Goal: Task Accomplishment & Management: Manage account settings

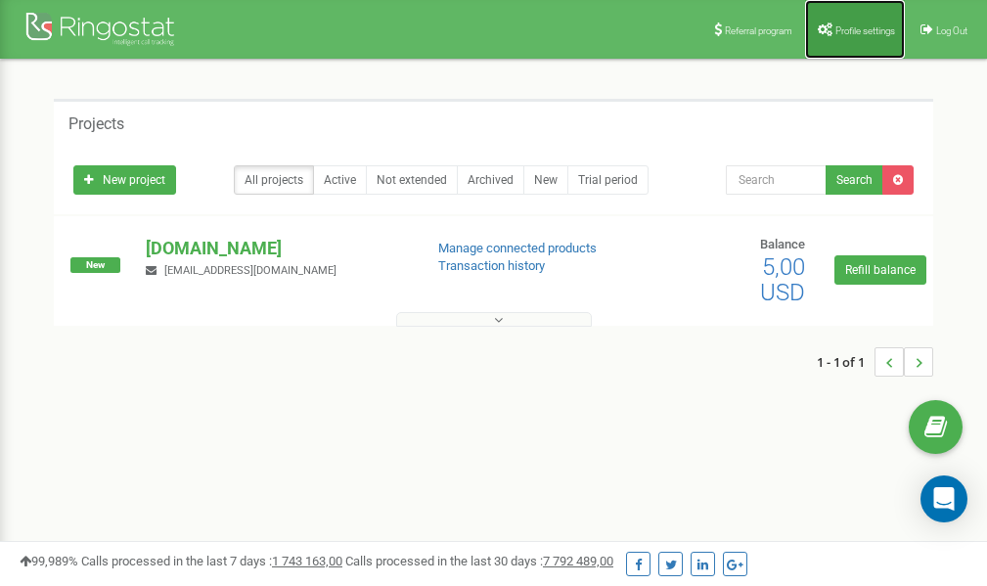
click at [847, 32] on span "Profile settings" at bounding box center [865, 30] width 60 height 11
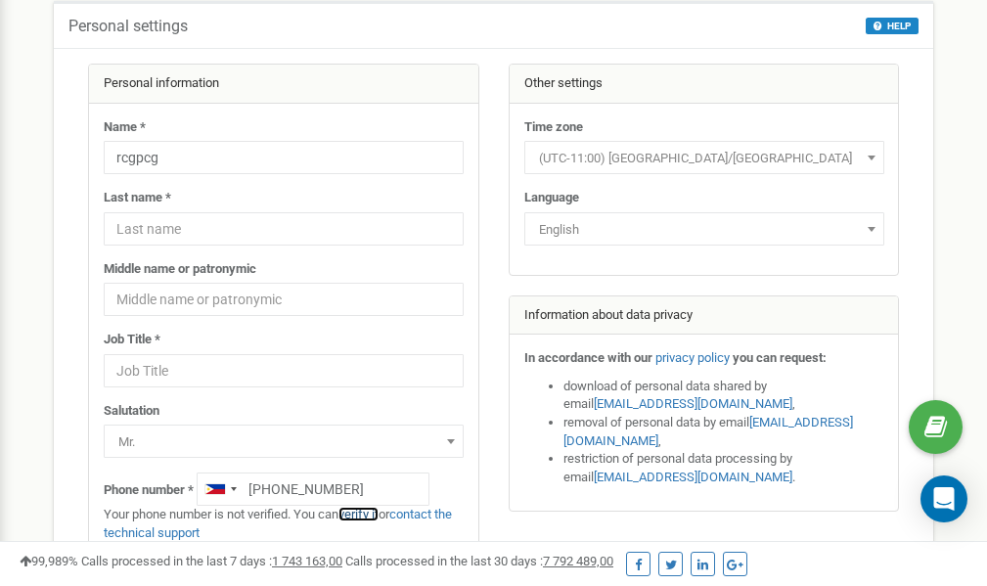
click at [360, 513] on link "verify it" at bounding box center [358, 514] width 40 height 15
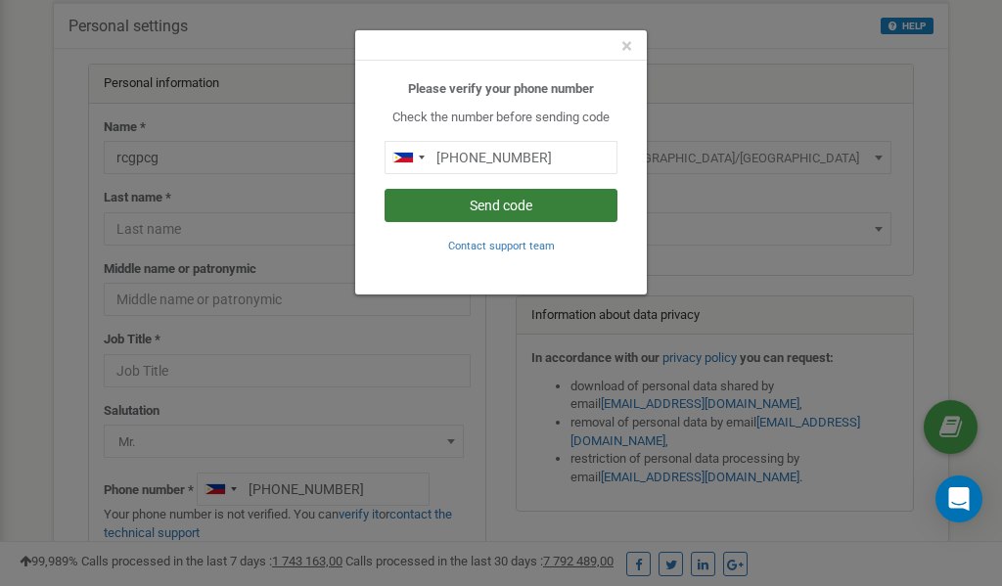
click at [506, 206] on button "Send code" at bounding box center [500, 205] width 233 height 33
